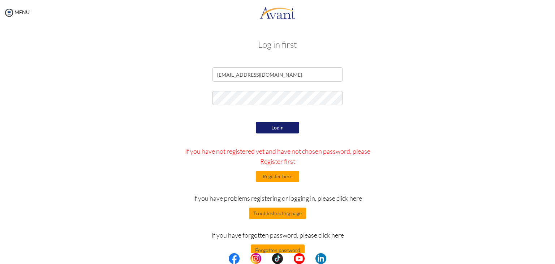
click at [274, 128] on button "Login" at bounding box center [277, 128] width 43 height 12
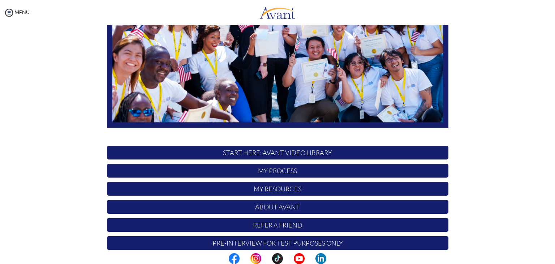
scroll to position [137, 0]
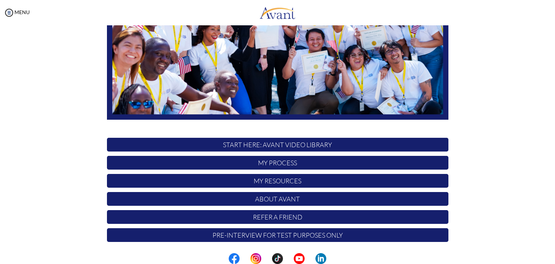
click at [308, 144] on p "START HERE: Avant Video Library" at bounding box center [278, 145] width 342 height 14
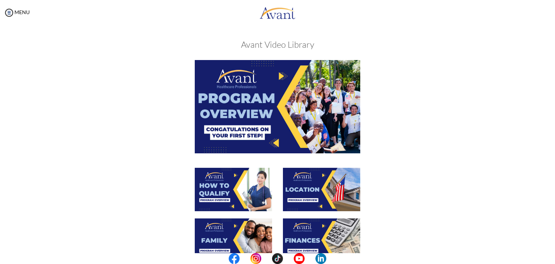
click at [243, 126] on img at bounding box center [278, 106] width 166 height 93
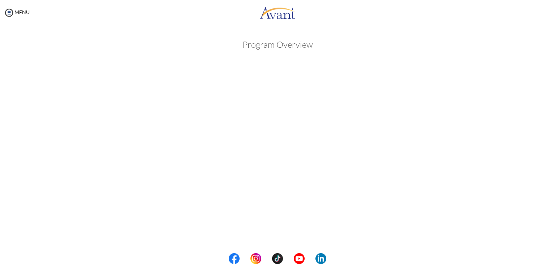
drag, startPoint x: 546, startPoint y: 72, endPoint x: 545, endPoint y: 103, distance: 30.8
click at [545, 103] on div "My Status What is the next step? We would like you to watch the introductory vi…" at bounding box center [277, 157] width 555 height 264
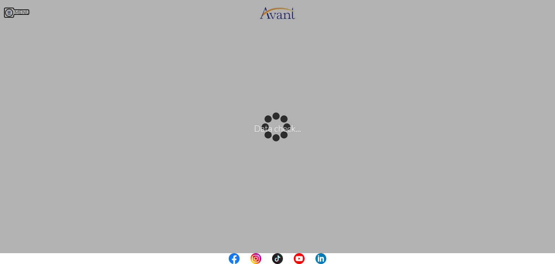
click at [10, 13] on body "Data check... Maintenance break. Please come back in 2 hours. MENU My Status Wh…" at bounding box center [277, 132] width 555 height 264
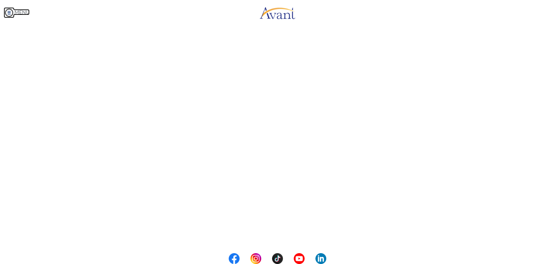
click at [10, 13] on img at bounding box center [9, 12] width 11 height 11
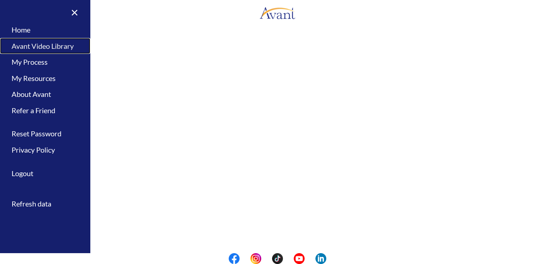
click at [25, 44] on link "Avant Video Library" at bounding box center [45, 46] width 90 height 16
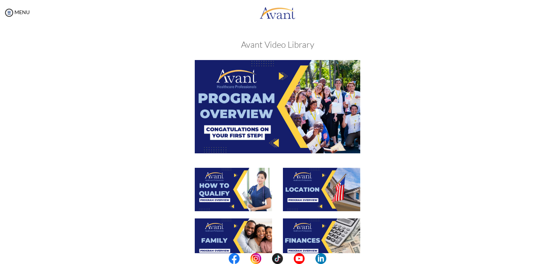
click at [246, 184] on img at bounding box center [233, 189] width 77 height 43
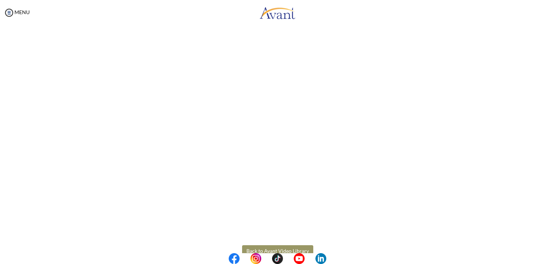
scroll to position [91, 0]
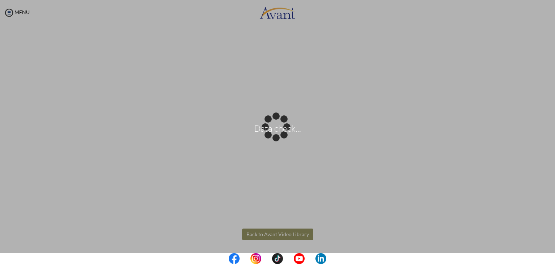
click at [260, 234] on body "Data check... Maintenance break. Please come back in 2 hours. MENU My Status Wh…" at bounding box center [277, 132] width 555 height 264
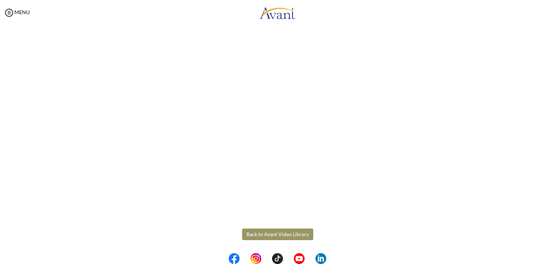
click at [261, 236] on button "Back to Avant Video Library" at bounding box center [277, 235] width 71 height 12
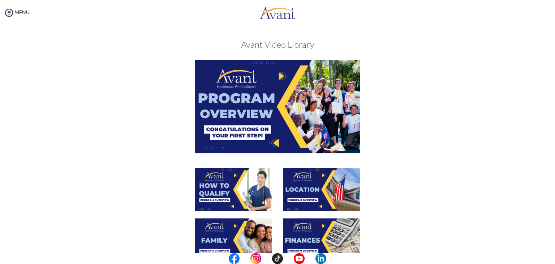
click at [323, 186] on img at bounding box center [321, 189] width 77 height 43
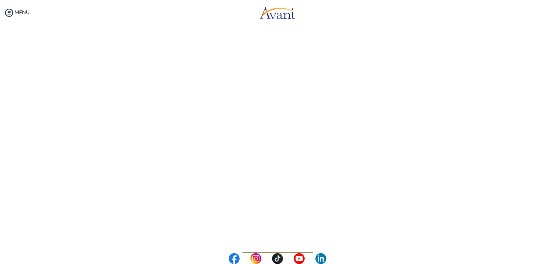
scroll to position [76, 0]
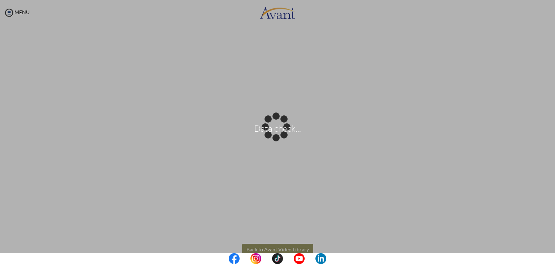
click at [267, 248] on body "Data check... Maintenance break. Please come back in 2 hours. MENU My Status Wh…" at bounding box center [277, 132] width 555 height 264
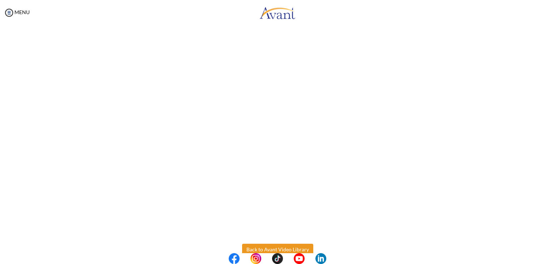
scroll to position [91, 0]
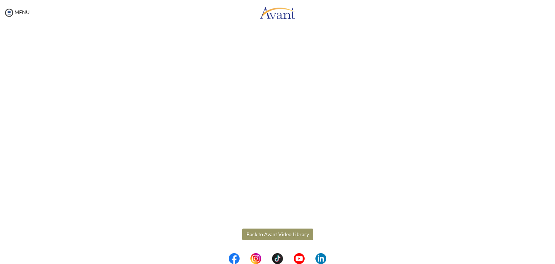
click at [294, 232] on button "Back to Avant Video Library" at bounding box center [277, 235] width 71 height 12
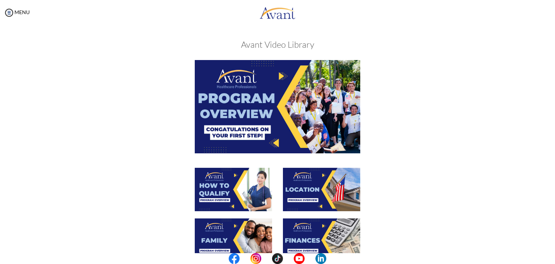
click at [246, 237] on img at bounding box center [233, 239] width 77 height 43
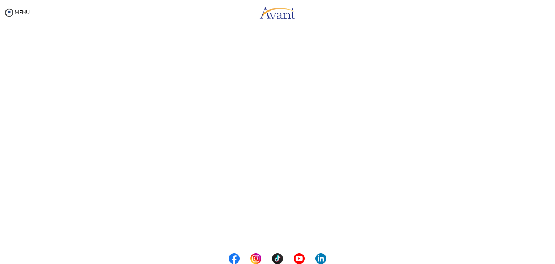
scroll to position [169, 0]
click at [289, 234] on body "Maintenance break. Please come back in 2 hours. MENU My Status What is the next…" at bounding box center [277, 132] width 555 height 264
click at [290, 234] on button "Back to Avant Video Library" at bounding box center [277, 234] width 71 height 12
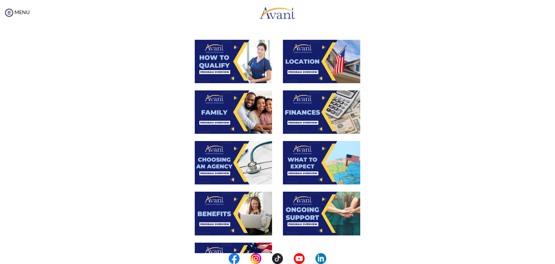
scroll to position [135, 0]
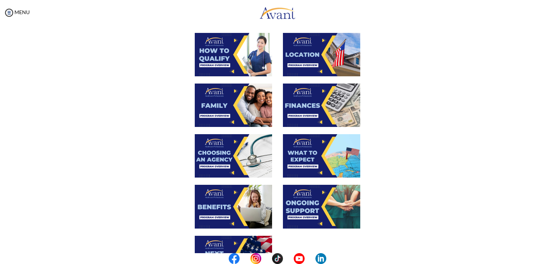
click at [303, 109] on img at bounding box center [321, 105] width 77 height 43
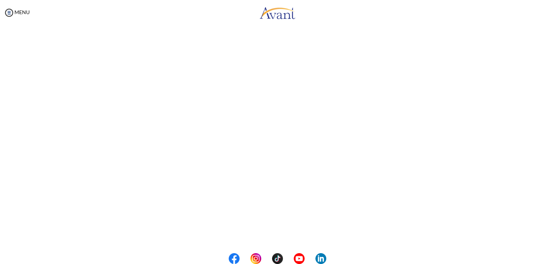
scroll to position [91, 0]
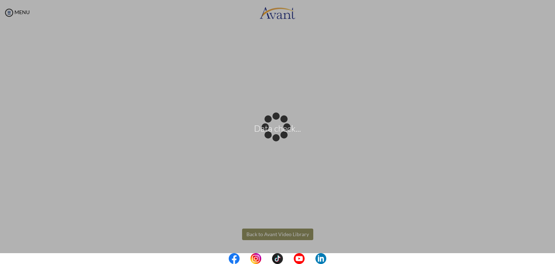
click at [263, 236] on body "Data check... Maintenance break. Please come back in 2 hours. MENU My Status Wh…" at bounding box center [277, 132] width 555 height 264
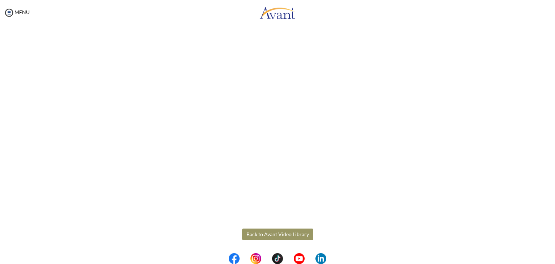
click at [272, 235] on button "Back to Avant Video Library" at bounding box center [277, 235] width 71 height 12
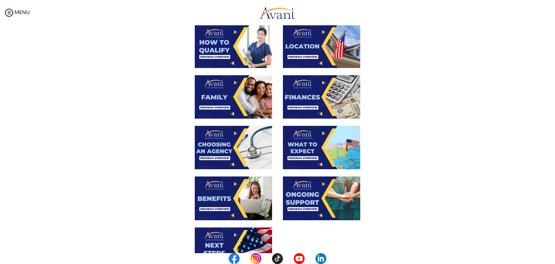
scroll to position [147, 0]
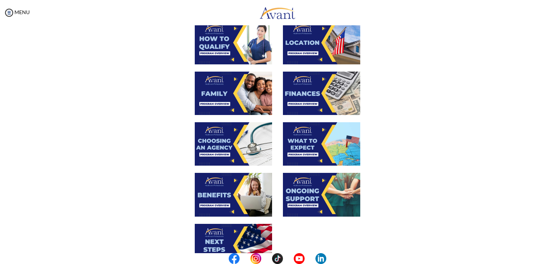
click at [223, 145] on img at bounding box center [233, 143] width 77 height 43
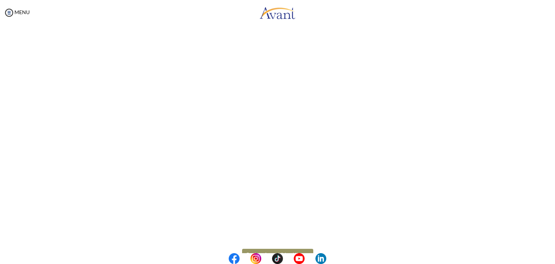
scroll to position [169, 0]
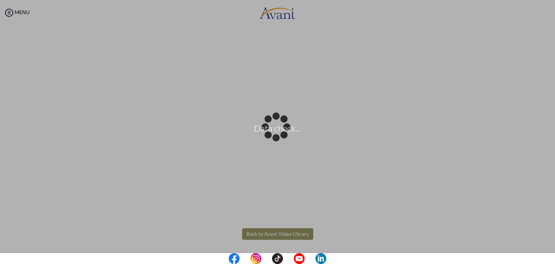
click at [268, 234] on body "Data check... Maintenance break. Please come back in 2 hours. MENU My Status Wh…" at bounding box center [277, 132] width 555 height 264
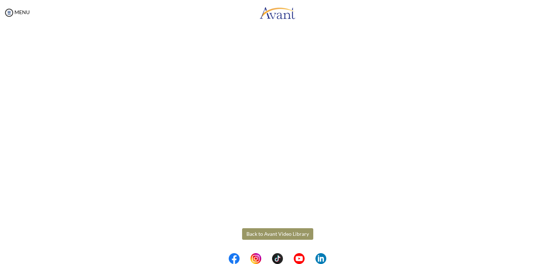
click at [268, 234] on button "Back to Avant Video Library" at bounding box center [277, 234] width 71 height 12
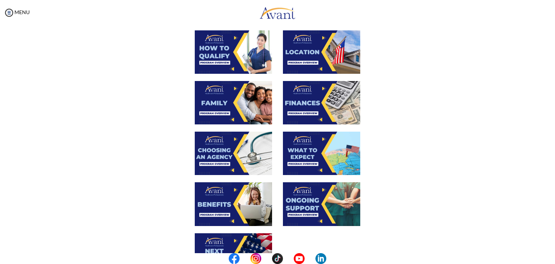
scroll to position [147, 0]
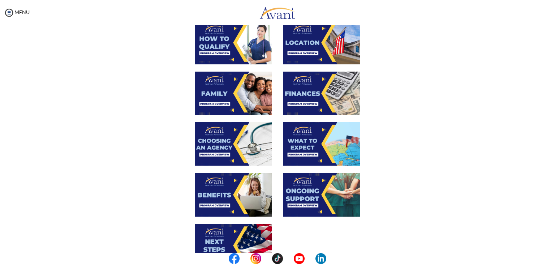
click at [316, 142] on img at bounding box center [321, 143] width 77 height 43
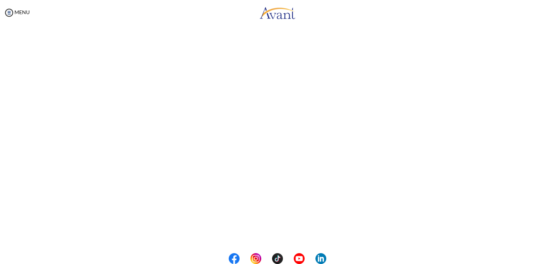
scroll to position [169, 0]
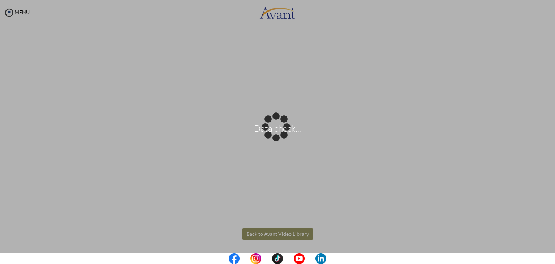
click at [278, 234] on body "Data check... Maintenance break. Please come back in 2 hours. MENU My Status Wh…" at bounding box center [277, 132] width 555 height 264
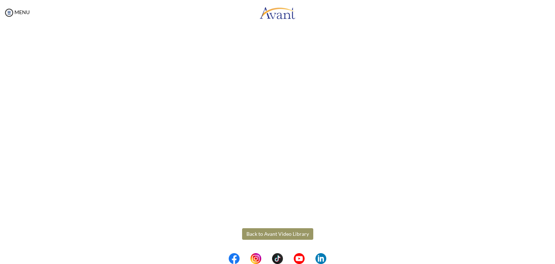
click at [278, 234] on button "Back to Avant Video Library" at bounding box center [277, 234] width 71 height 12
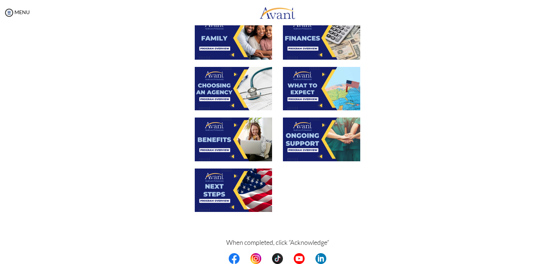
scroll to position [203, 0]
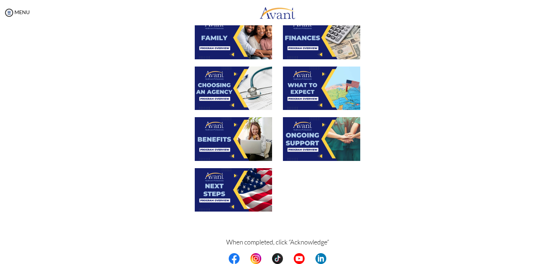
click at [312, 141] on img at bounding box center [321, 138] width 77 height 43
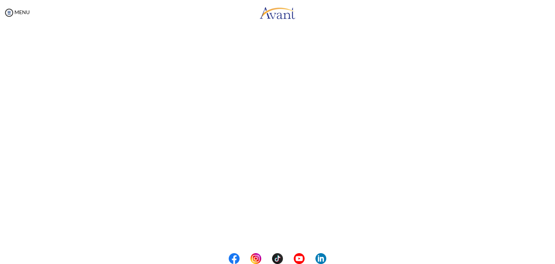
scroll to position [169, 0]
click at [294, 235] on body "Maintenance break. Please come back in 2 hours. MENU My Status What is the next…" at bounding box center [277, 132] width 555 height 264
click at [275, 232] on button "Back to Avant Video Library" at bounding box center [277, 234] width 71 height 12
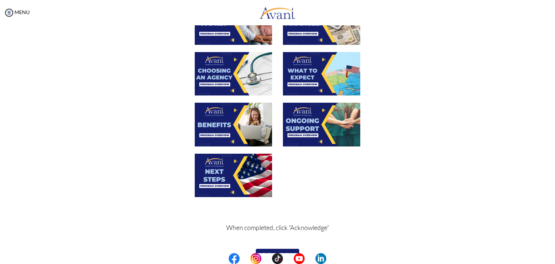
scroll to position [233, 0]
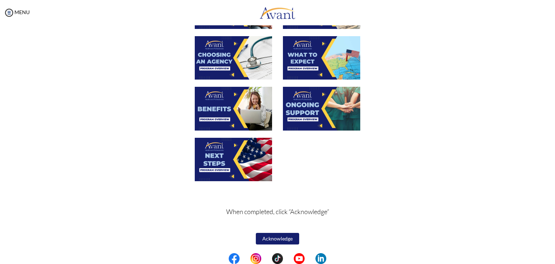
click at [227, 154] on img at bounding box center [233, 159] width 77 height 43
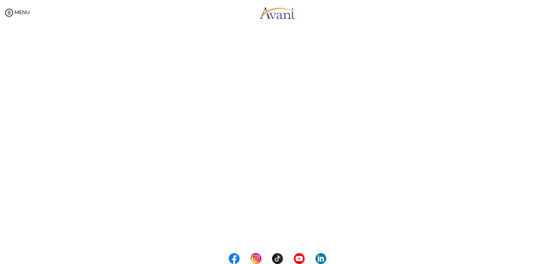
scroll to position [169, 0]
click at [269, 233] on body "Maintenance break. Please come back in 2 hours. MENU My Status What is the next…" at bounding box center [277, 132] width 555 height 264
click at [269, 235] on button "Back to Avant Video Library" at bounding box center [277, 234] width 71 height 12
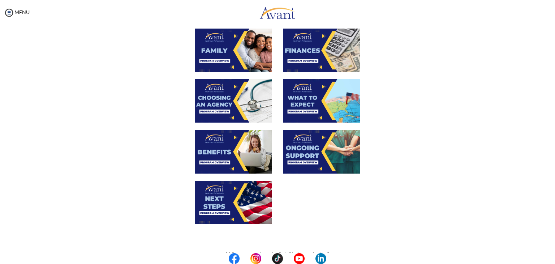
scroll to position [209, 0]
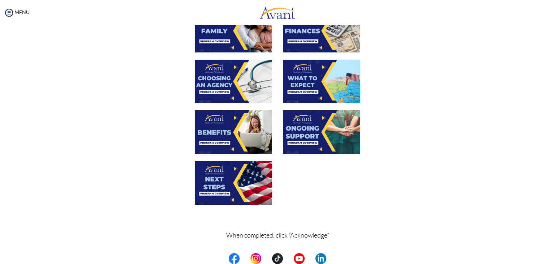
click at [213, 128] on img at bounding box center [233, 131] width 77 height 43
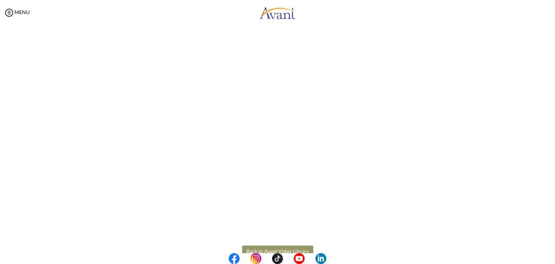
scroll to position [169, 0]
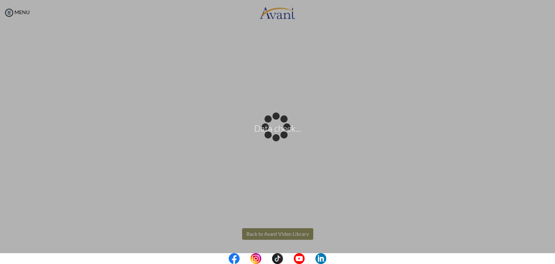
click at [278, 234] on body "Data check... Maintenance break. Please come back in 2 hours. MENU My Status Wh…" at bounding box center [277, 132] width 555 height 264
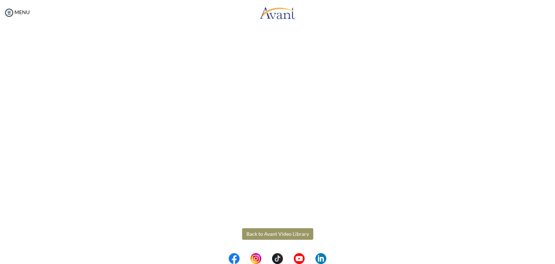
click at [278, 234] on button "Back to Avant Video Library" at bounding box center [277, 234] width 71 height 12
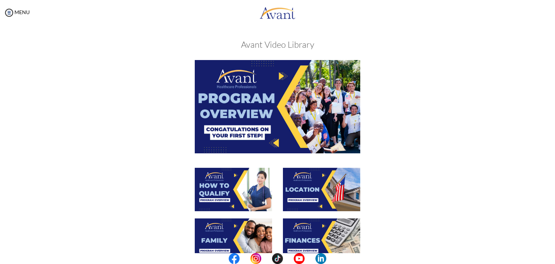
scroll to position [233, 0]
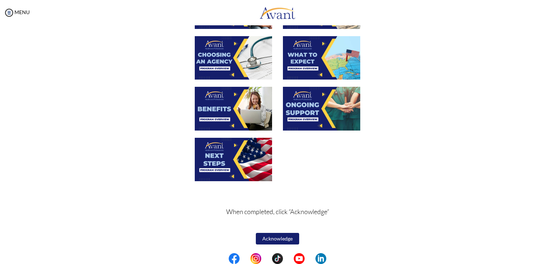
click at [271, 239] on button "Acknowledge" at bounding box center [277, 239] width 43 height 12
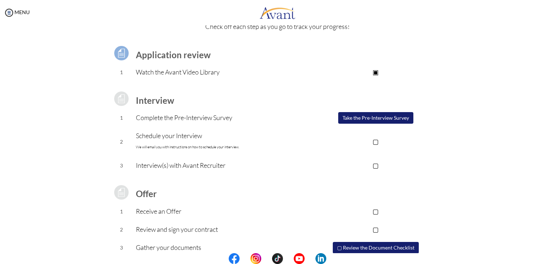
scroll to position [39, 0]
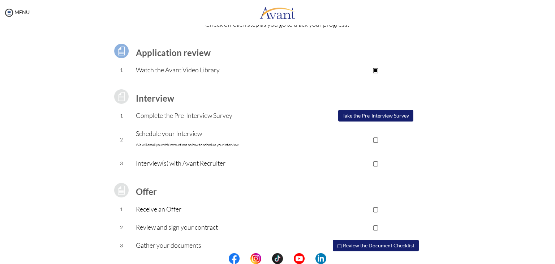
click at [390, 115] on button "Take the Pre-Interview Survey" at bounding box center [375, 116] width 75 height 12
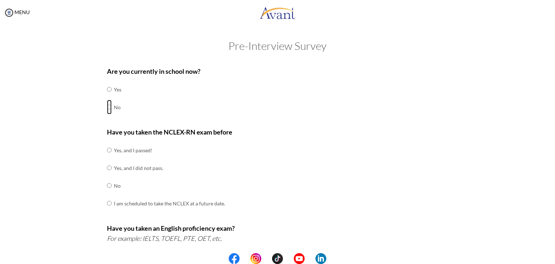
click at [107, 97] on input "radio" at bounding box center [109, 89] width 5 height 14
radio input "true"
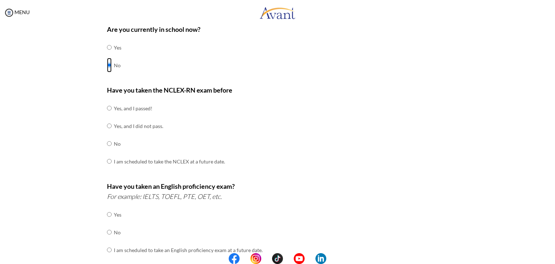
scroll to position [49, 0]
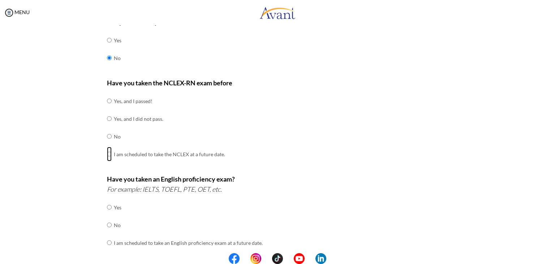
click at [107, 108] on input "radio" at bounding box center [109, 101] width 5 height 14
radio input "true"
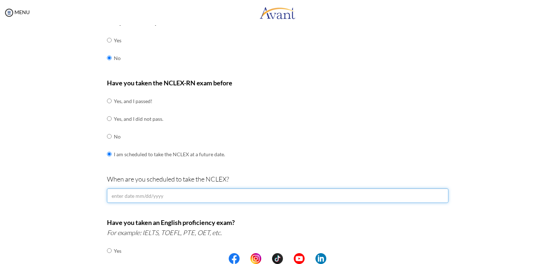
click at [189, 195] on input "text" at bounding box center [278, 195] width 342 height 14
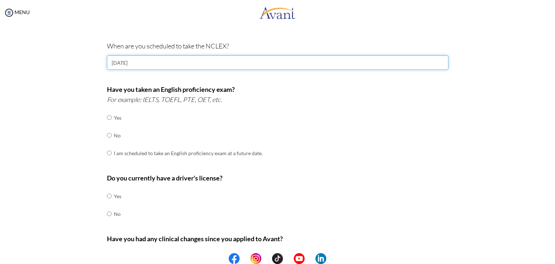
scroll to position [188, 0]
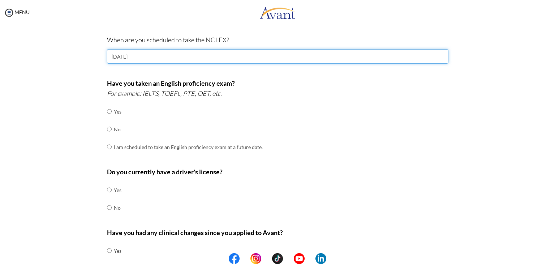
type input "[DATE]"
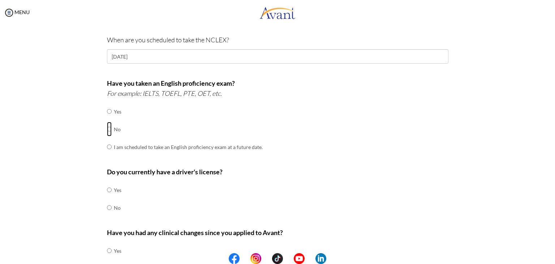
click at [107, 119] on input "radio" at bounding box center [109, 111] width 5 height 14
radio input "true"
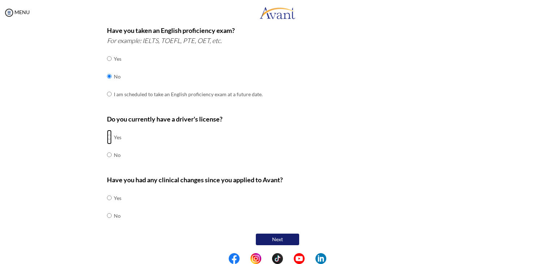
click at [107, 137] on input "radio" at bounding box center [109, 137] width 5 height 14
radio input "true"
click at [107, 205] on input "radio" at bounding box center [109, 198] width 5 height 14
radio input "true"
click at [268, 240] on button "Next" at bounding box center [277, 240] width 43 height 12
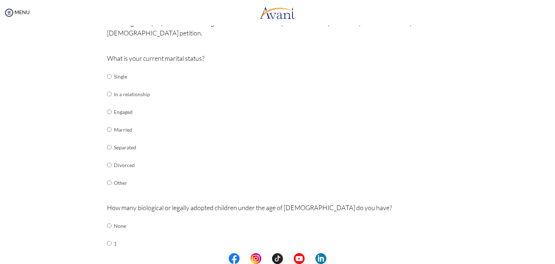
scroll to position [64, 0]
click at [107, 84] on input "radio" at bounding box center [109, 77] width 5 height 14
radio input "true"
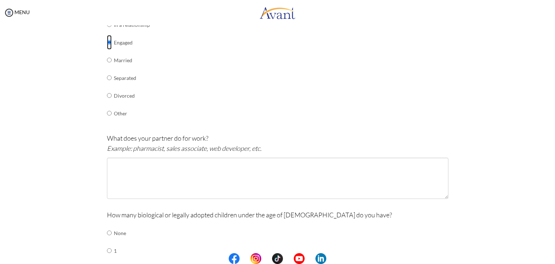
scroll to position [137, 0]
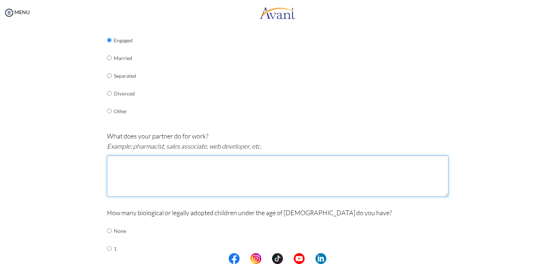
click at [196, 169] on textarea at bounding box center [278, 176] width 342 height 41
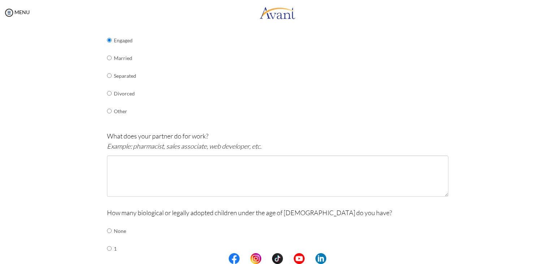
drag, startPoint x: 548, startPoint y: 158, endPoint x: 548, endPoint y: 180, distance: 22.4
click at [548, 180] on div "My Status What is the next step? We would like you to watch the introductory vi…" at bounding box center [277, 157] width 555 height 264
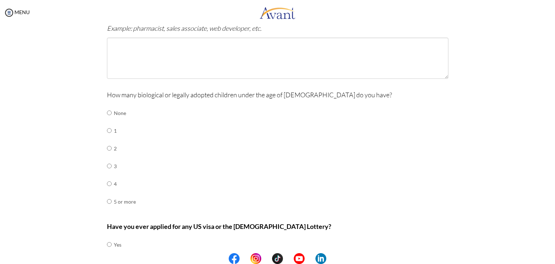
scroll to position [262, 0]
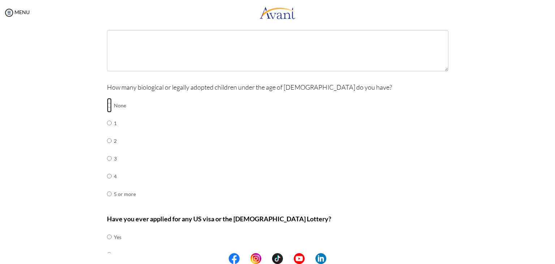
click at [107, 105] on input "radio" at bounding box center [109, 105] width 5 height 14
radio input "true"
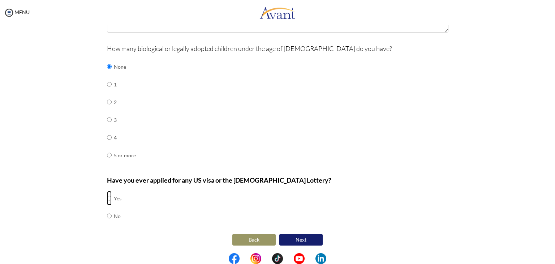
click at [107, 196] on input "radio" at bounding box center [109, 198] width 5 height 14
radio input "true"
click at [302, 240] on button "Next" at bounding box center [301, 240] width 43 height 12
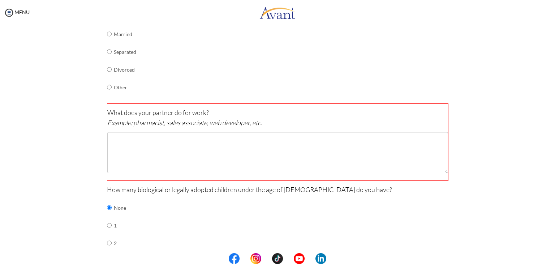
scroll to position [158, 0]
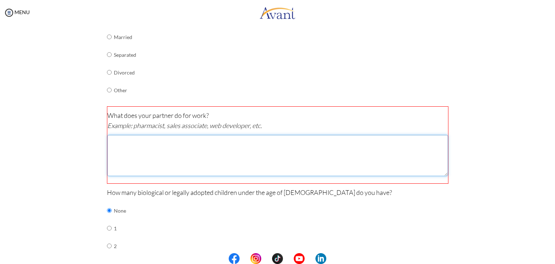
click at [220, 168] on textarea at bounding box center [277, 155] width 341 height 41
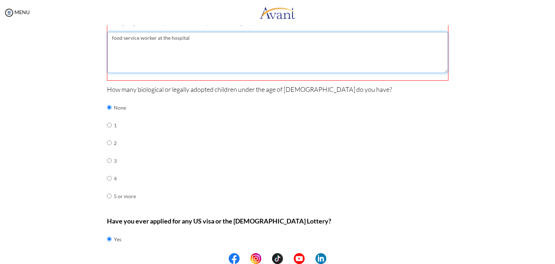
scroll to position [302, 0]
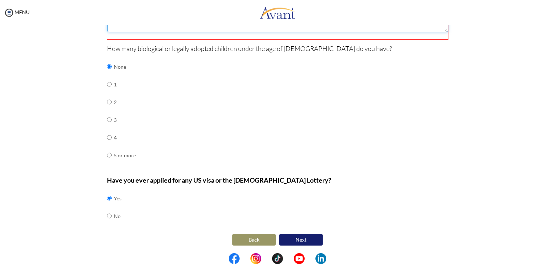
type textarea "food service worker at the hospital"
click at [293, 237] on button "Next" at bounding box center [301, 240] width 43 height 12
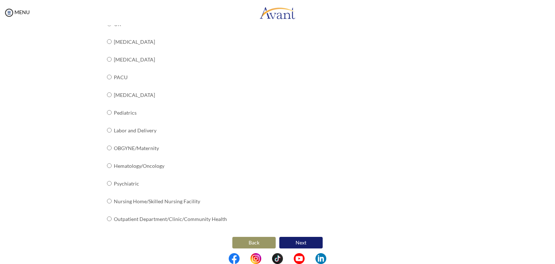
scroll to position [259, 0]
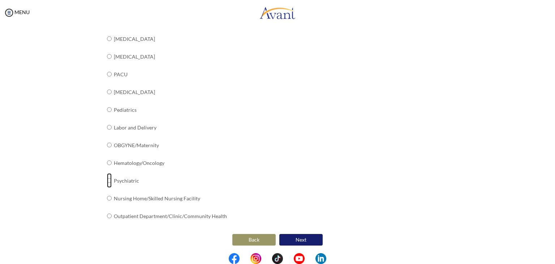
radio input "true"
drag, startPoint x: 549, startPoint y: 199, endPoint x: 549, endPoint y: 177, distance: 21.7
click at [549, 177] on div "My Status What is the next step? We would like you to watch the introductory vi…" at bounding box center [277, 157] width 555 height 264
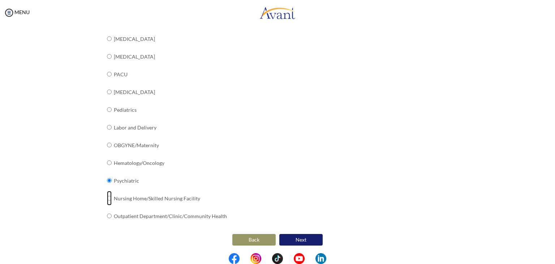
radio input "true"
click at [319, 240] on button "Next" at bounding box center [301, 240] width 43 height 12
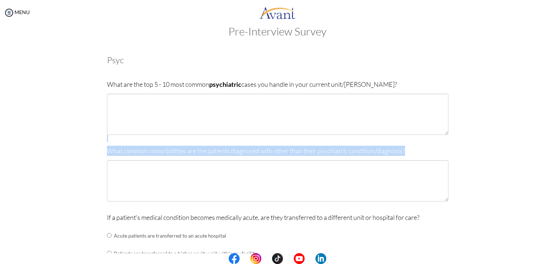
drag, startPoint x: 549, startPoint y: 112, endPoint x: 547, endPoint y: 206, distance: 94.0
click at [547, 206] on div "My Status What is the next step? We would like you to watch the introductory vi…" at bounding box center [277, 157] width 555 height 264
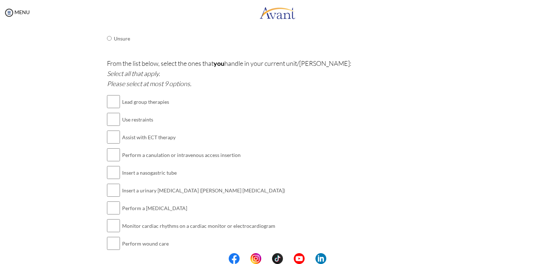
scroll to position [371, 0]
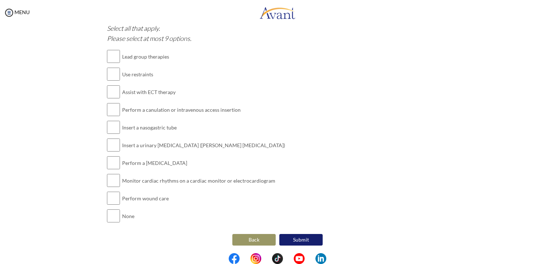
click at [249, 240] on button "Back" at bounding box center [254, 240] width 43 height 12
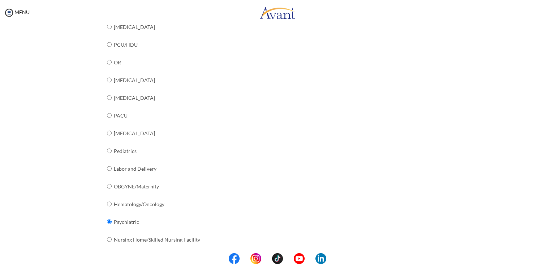
scroll to position [223, 0]
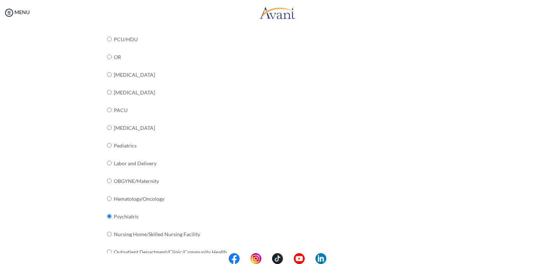
drag, startPoint x: 106, startPoint y: 214, endPoint x: 286, endPoint y: 203, distance: 181.2
click at [286, 203] on div "What unit/[PERSON_NAME] or specialty do you work in? Not currently working Medi…" at bounding box center [278, 76] width 342 height 383
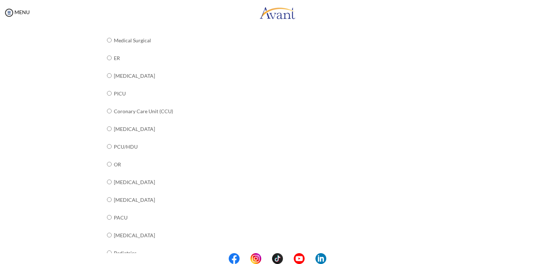
scroll to position [108, 0]
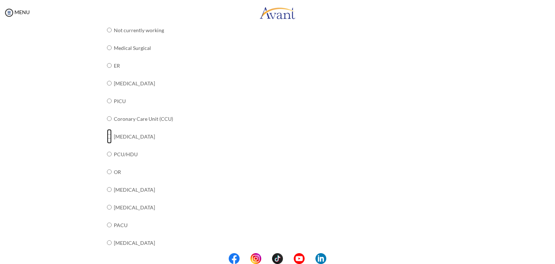
click at [107, 37] on input "radio" at bounding box center [109, 30] width 5 height 14
radio input "true"
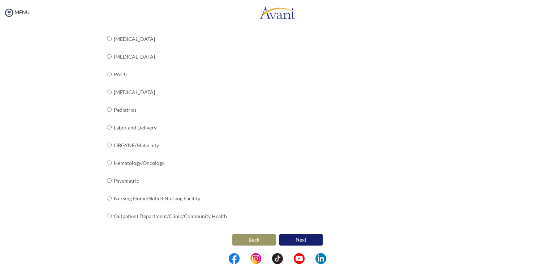
scroll to position [0, 0]
